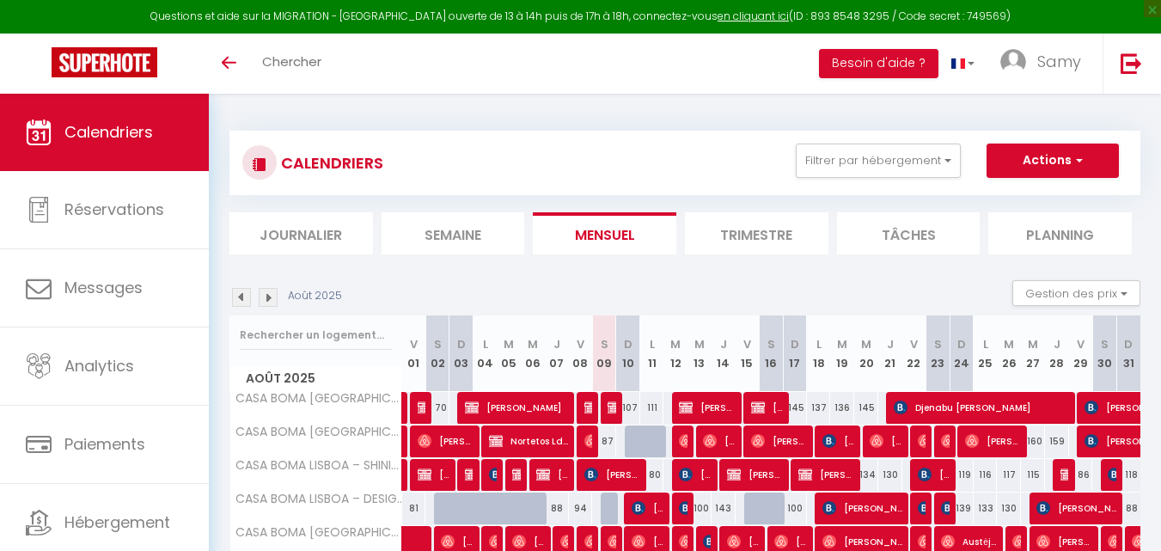
scroll to position [419, 0]
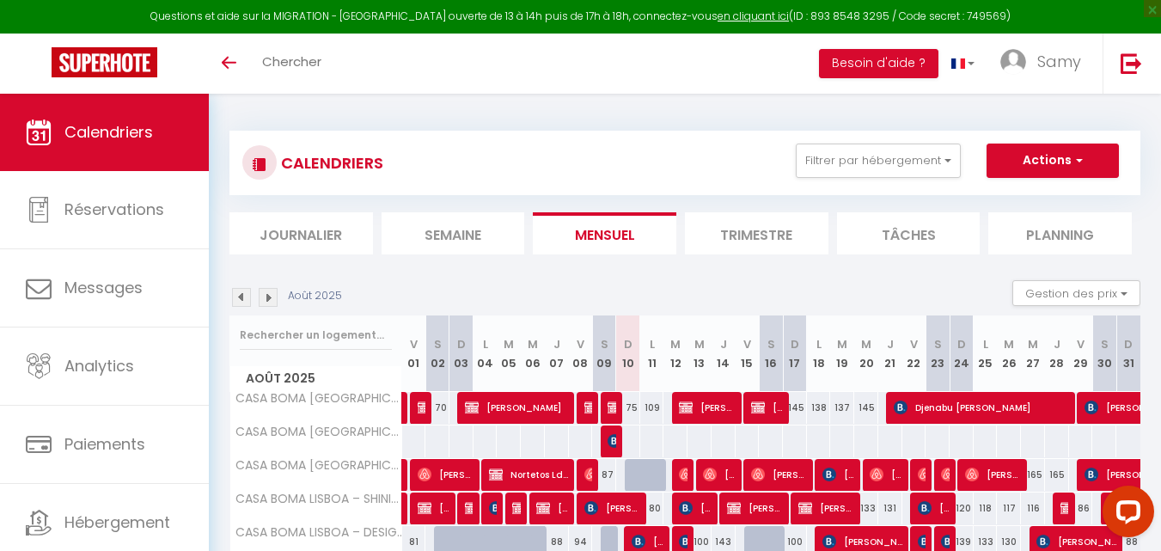
scroll to position [290, 0]
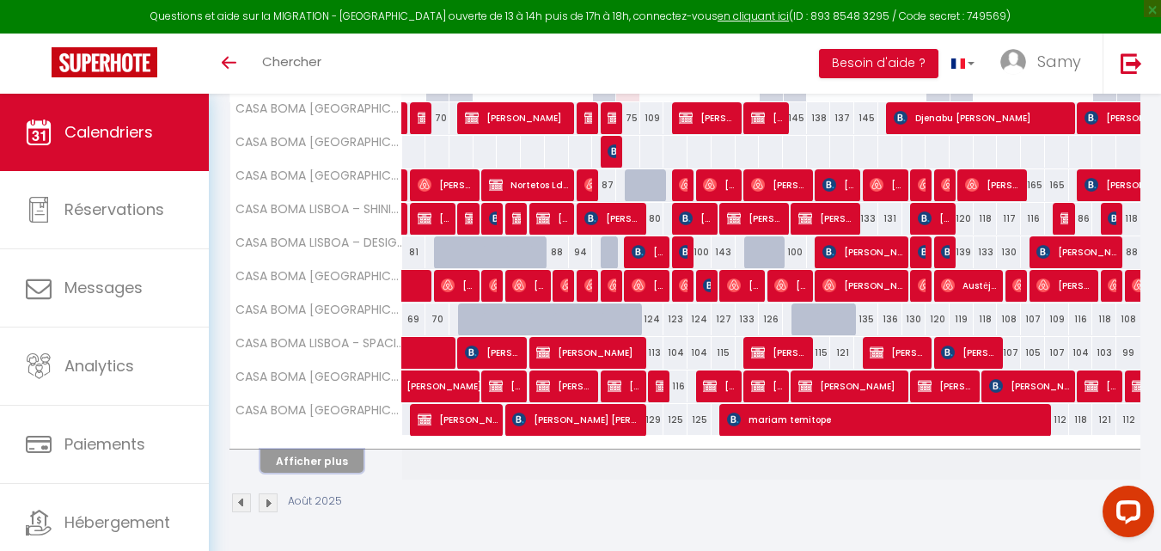
click at [291, 462] on button "Afficher plus" at bounding box center [311, 461] width 103 height 23
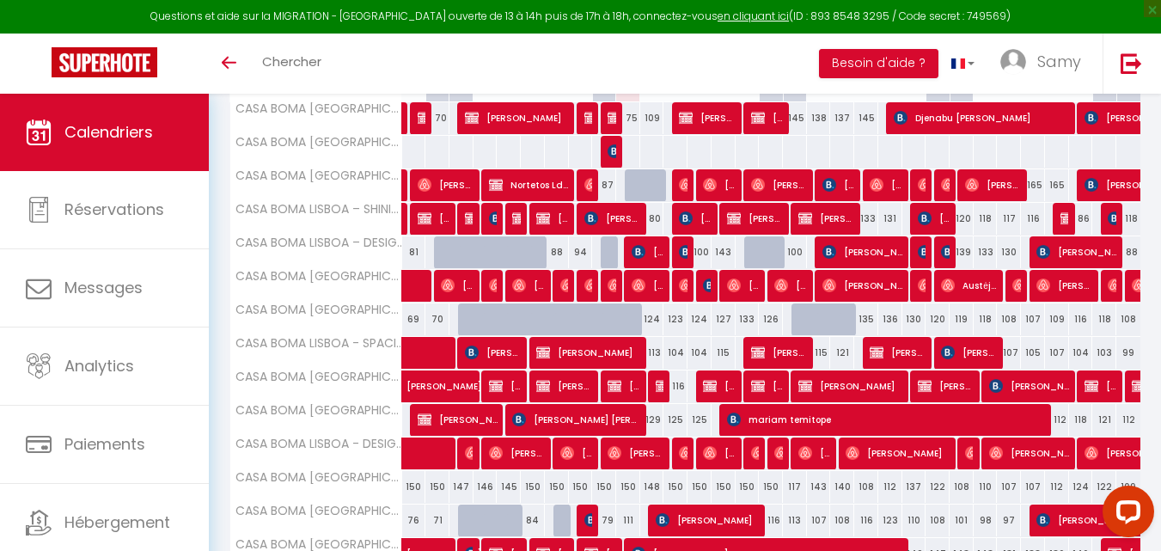
scroll to position [625, 0]
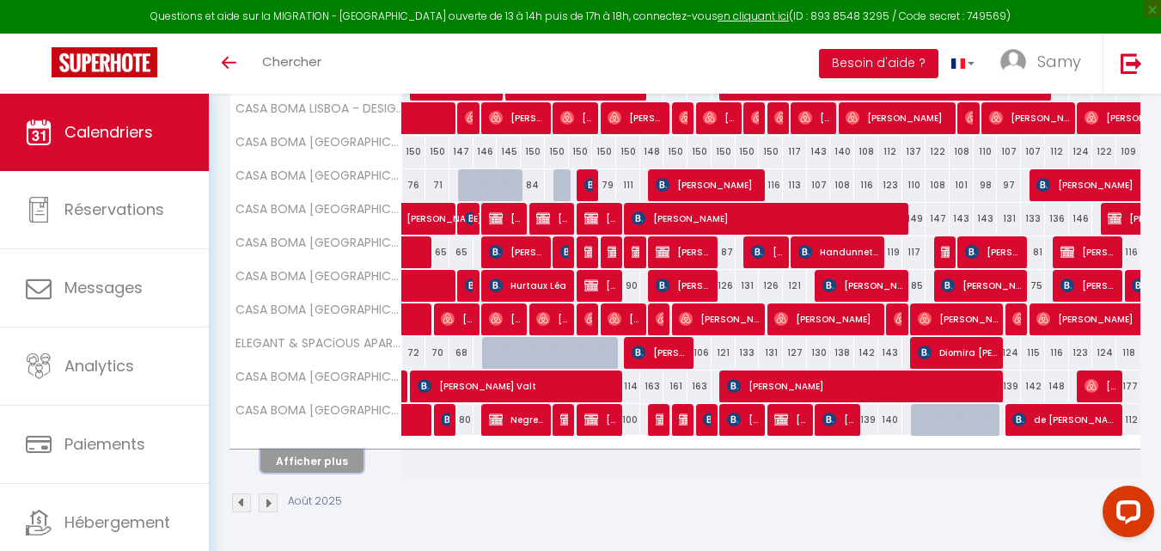
click at [291, 462] on button "Afficher plus" at bounding box center [311, 461] width 103 height 23
click at [291, 462] on th "Afficher plus" at bounding box center [316, 458] width 172 height 43
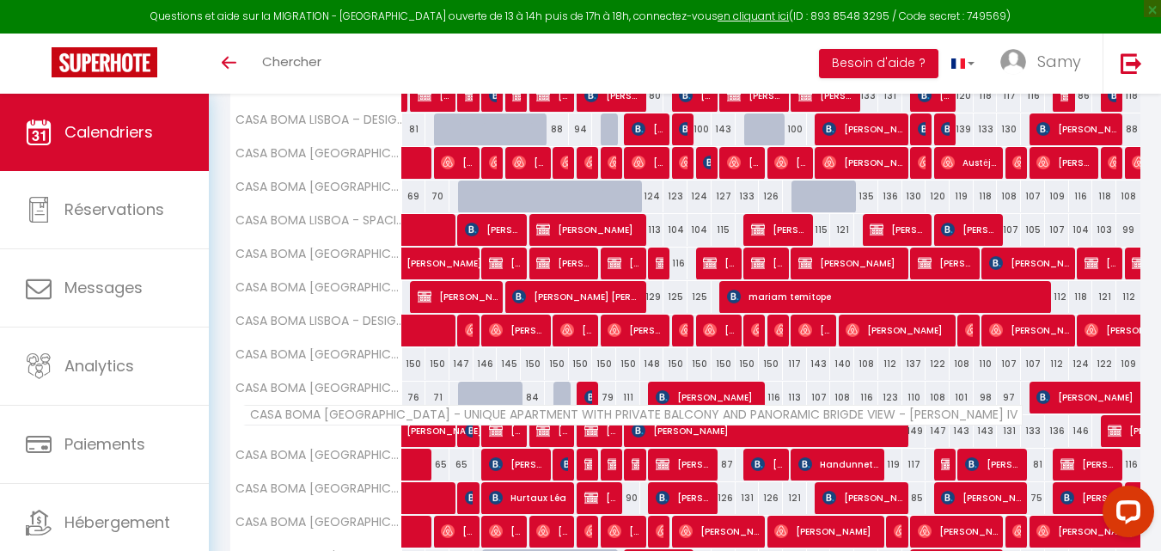
scroll to position [378, 0]
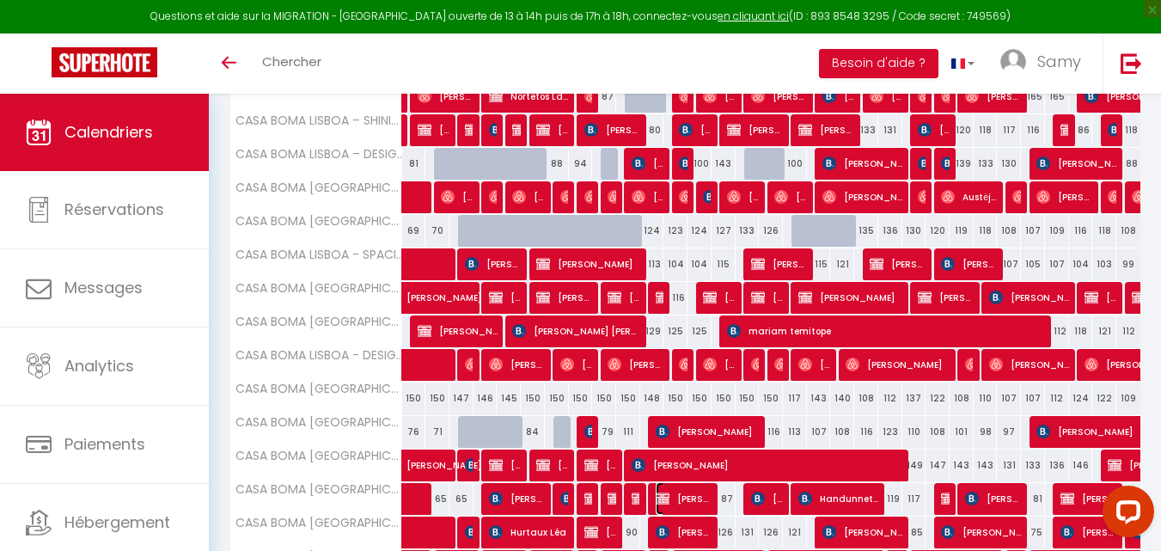
click at [707, 499] on span "[PERSON_NAME]" at bounding box center [684, 498] width 56 height 33
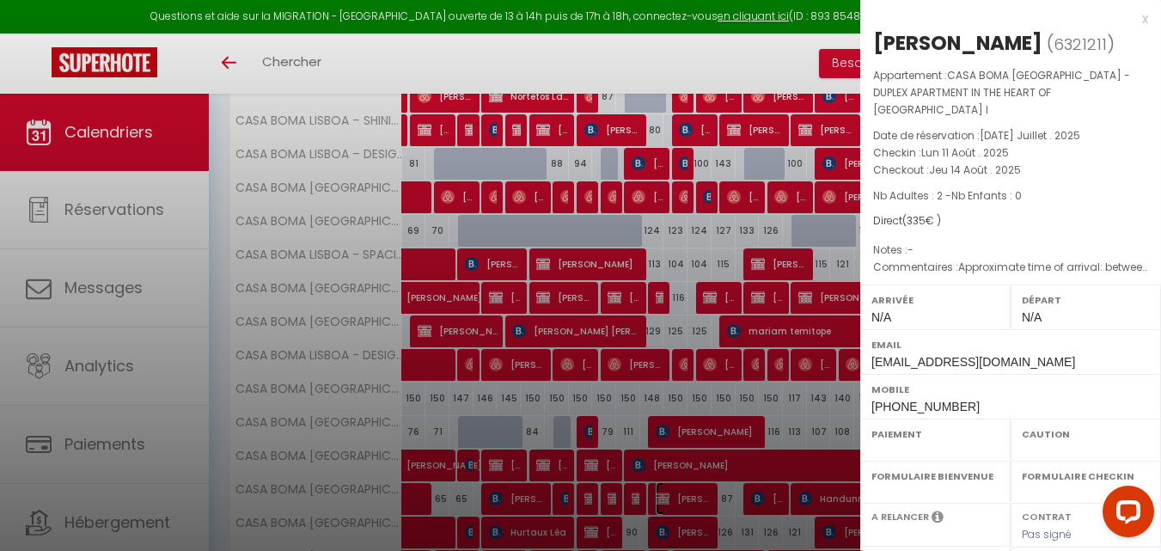
select select "OK"
select select "KO"
select select "0"
select select "1"
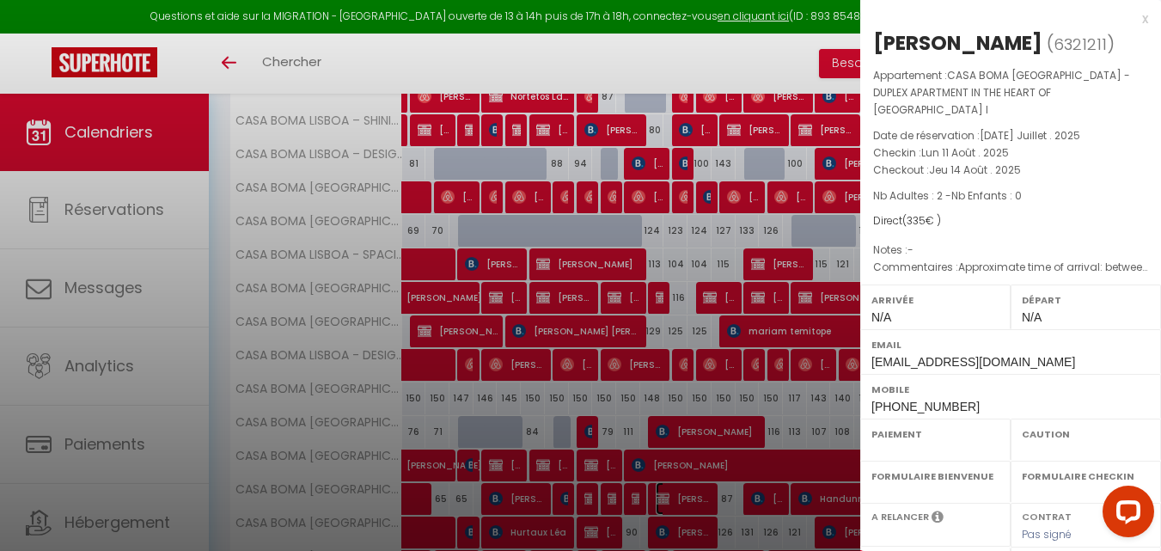
select select
click at [707, 499] on div at bounding box center [580, 275] width 1161 height 551
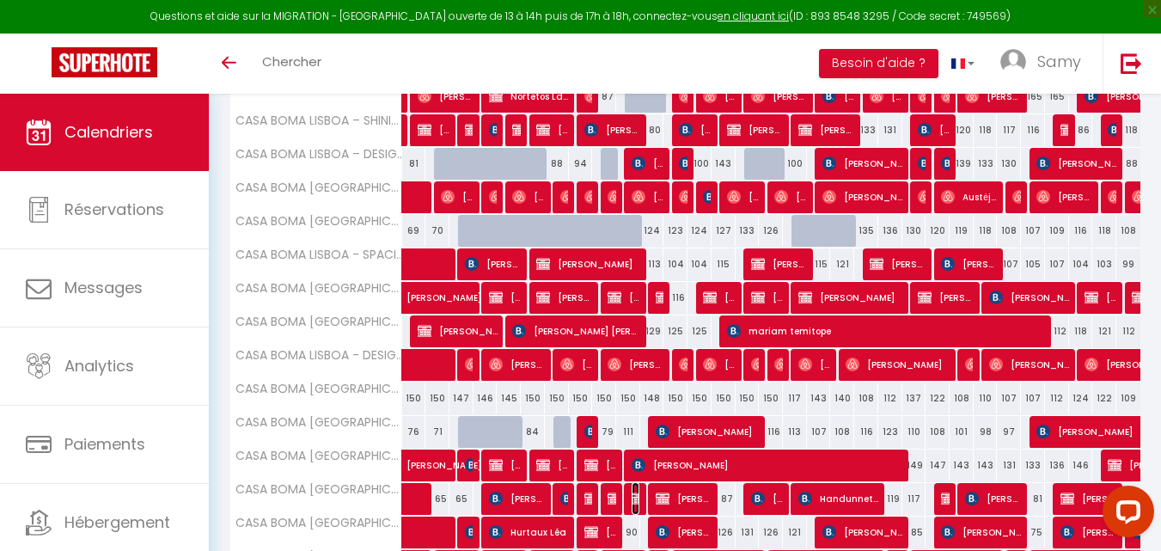
click at [637, 500] on img at bounding box center [639, 499] width 14 height 14
